Goal: Find specific page/section: Find specific page/section

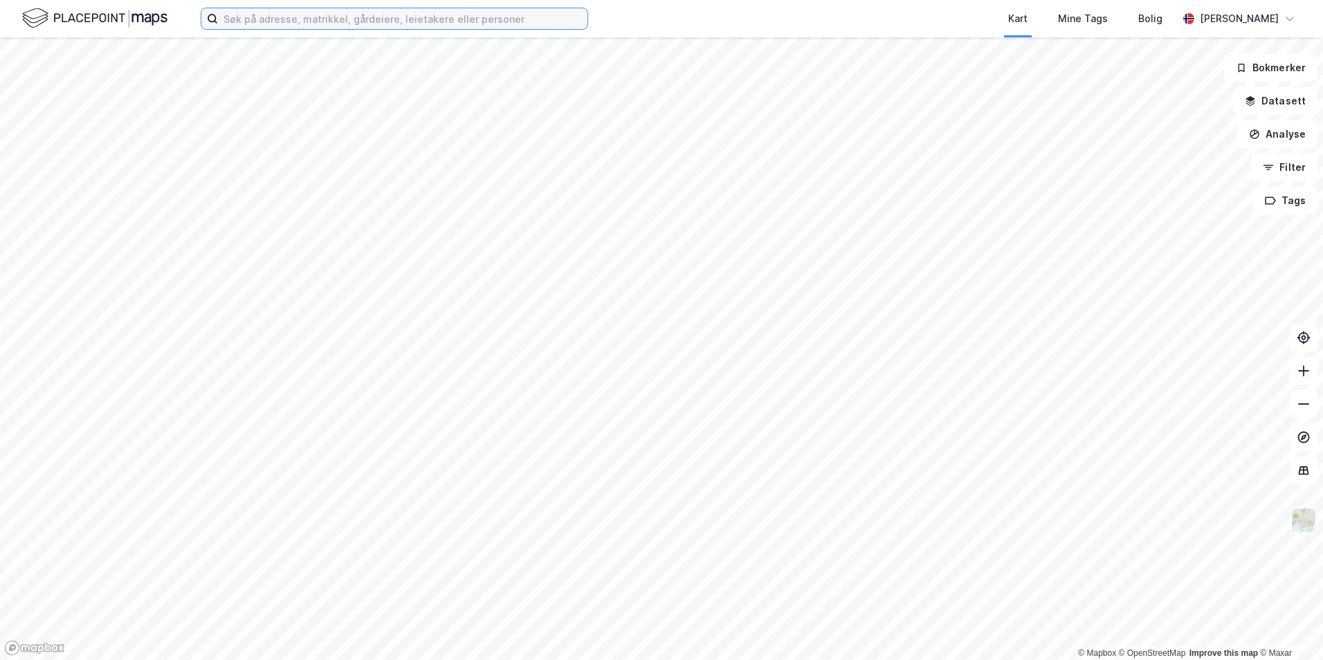
click at [326, 20] on input at bounding box center [403, 18] width 370 height 21
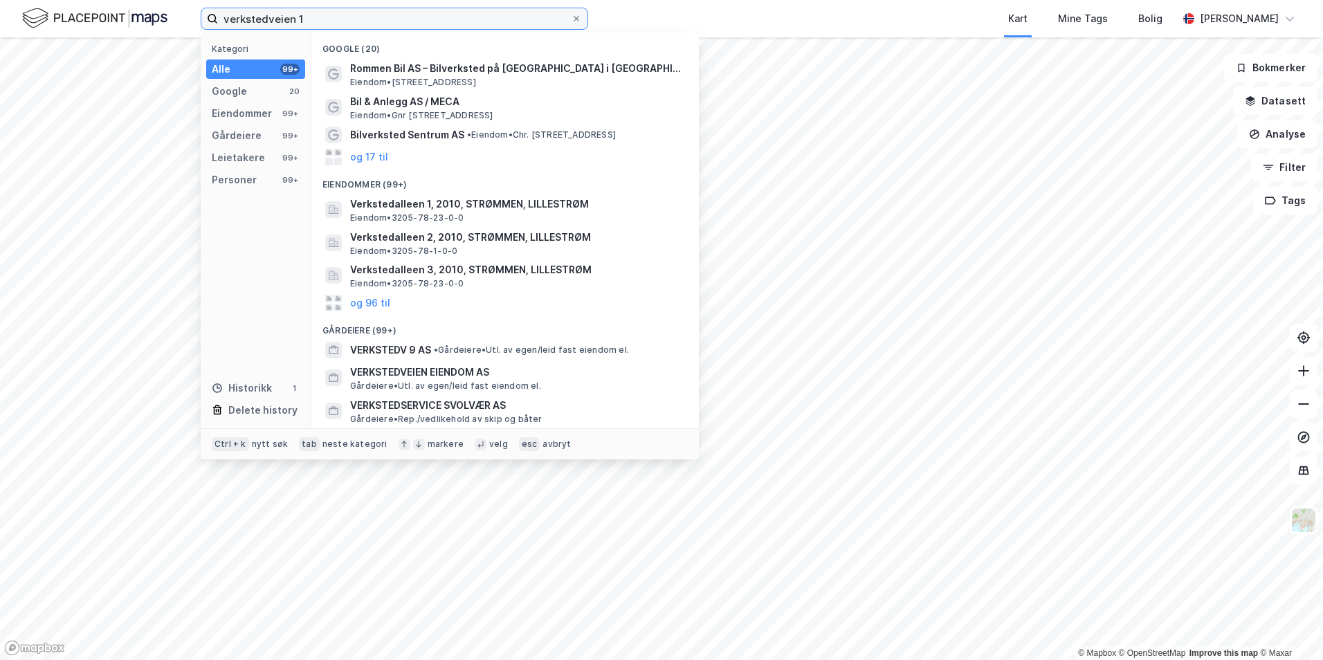
type input "verkstedveien 1"
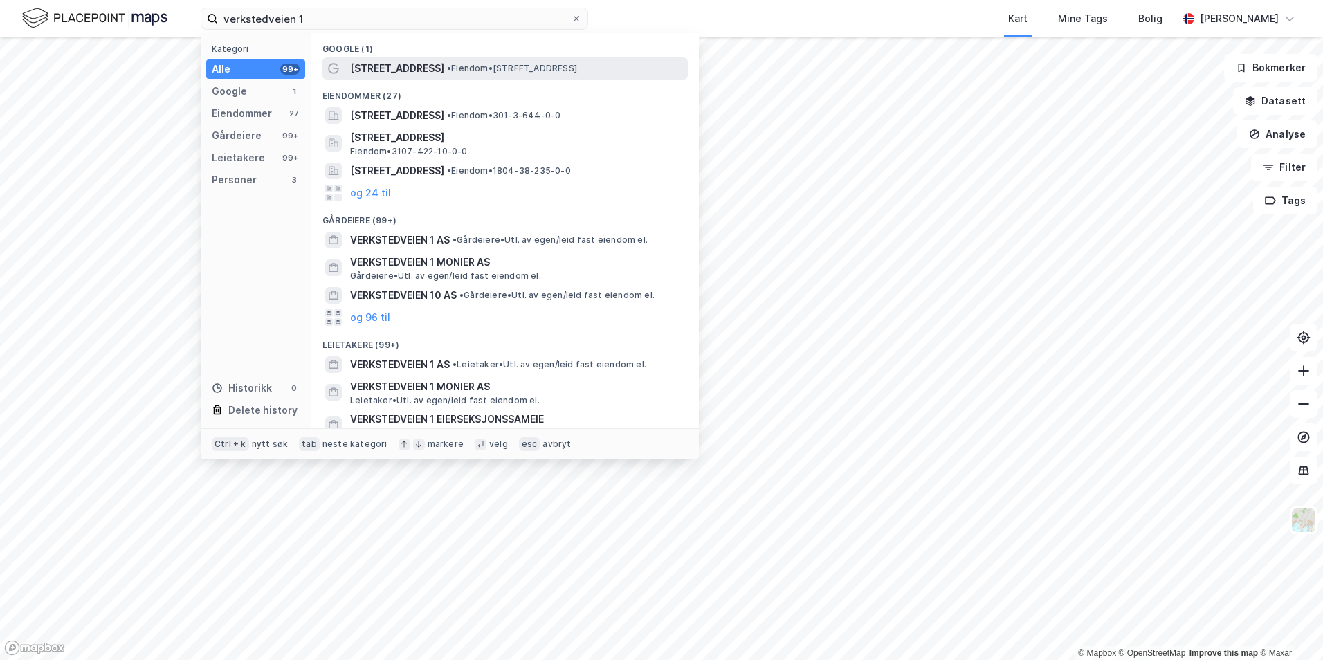
click at [394, 70] on span "[STREET_ADDRESS]" at bounding box center [397, 68] width 94 height 17
